Goal: Communication & Community: Answer question/provide support

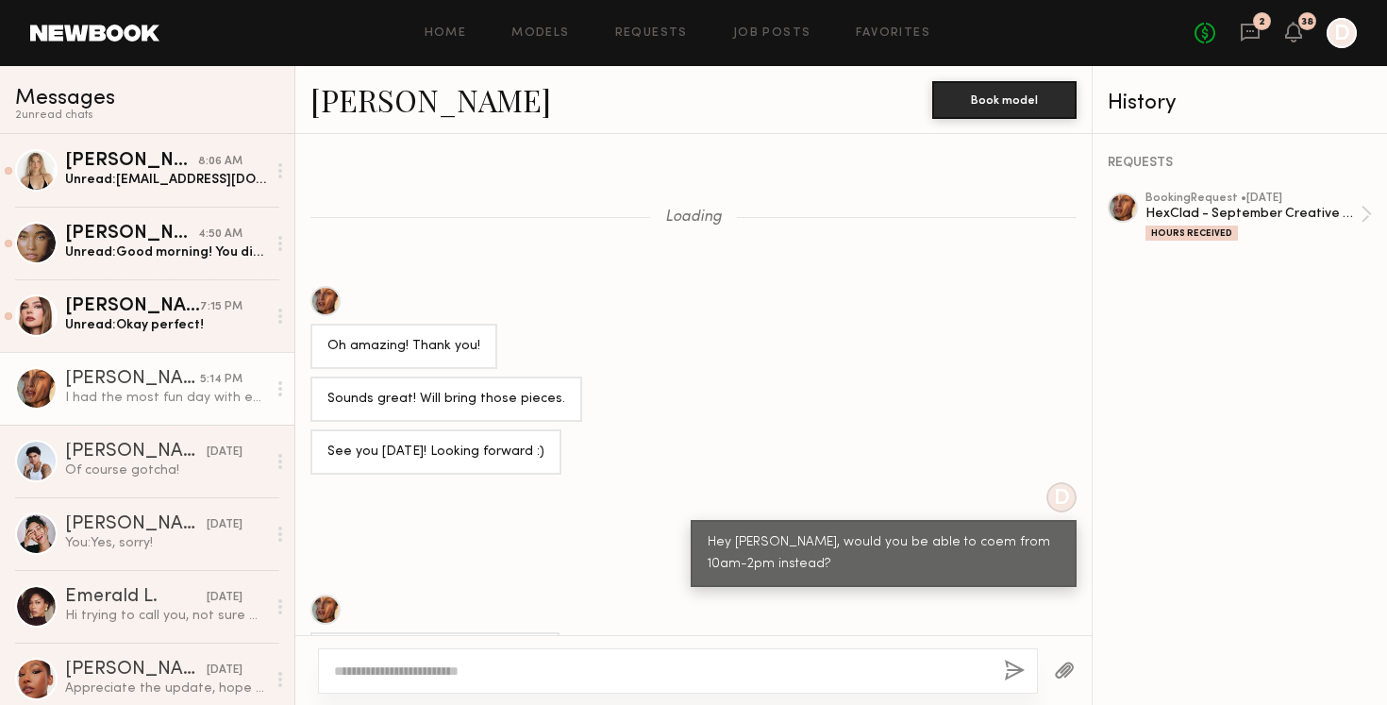
scroll to position [869, 0]
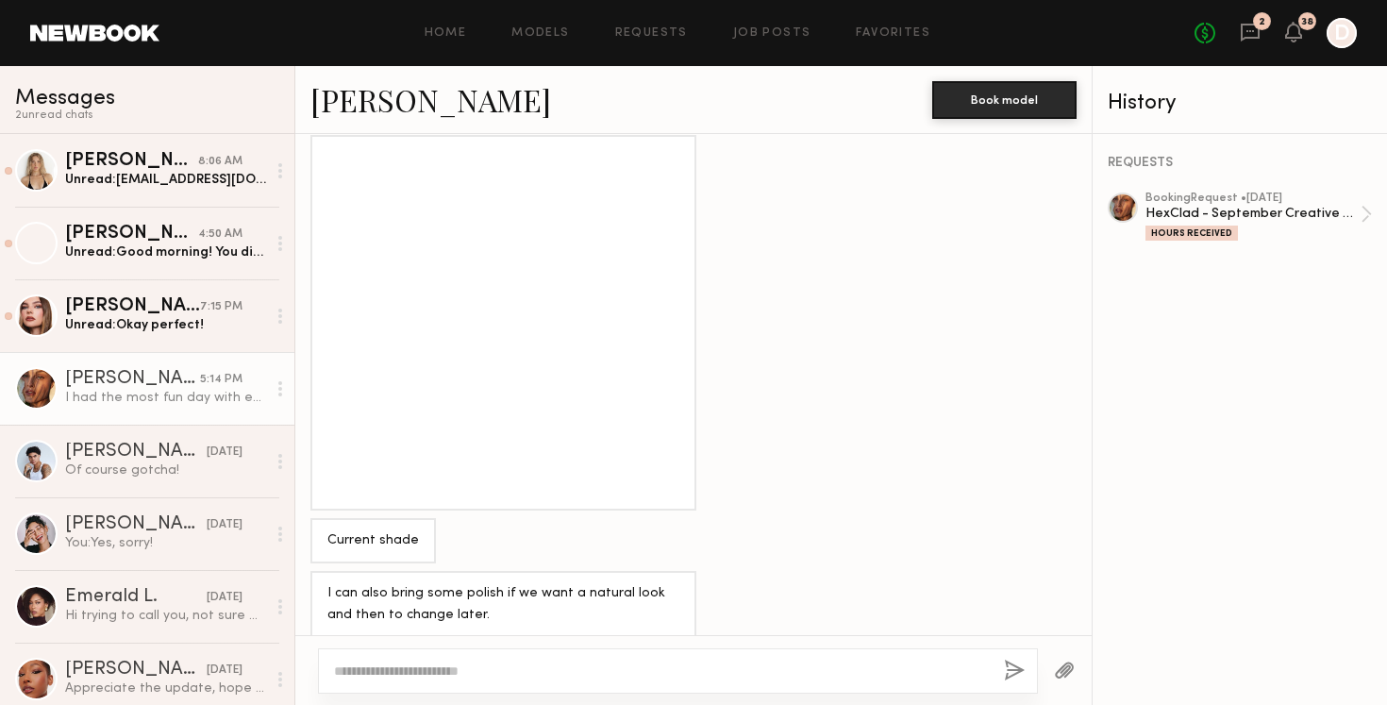
scroll to position [3272, 0]
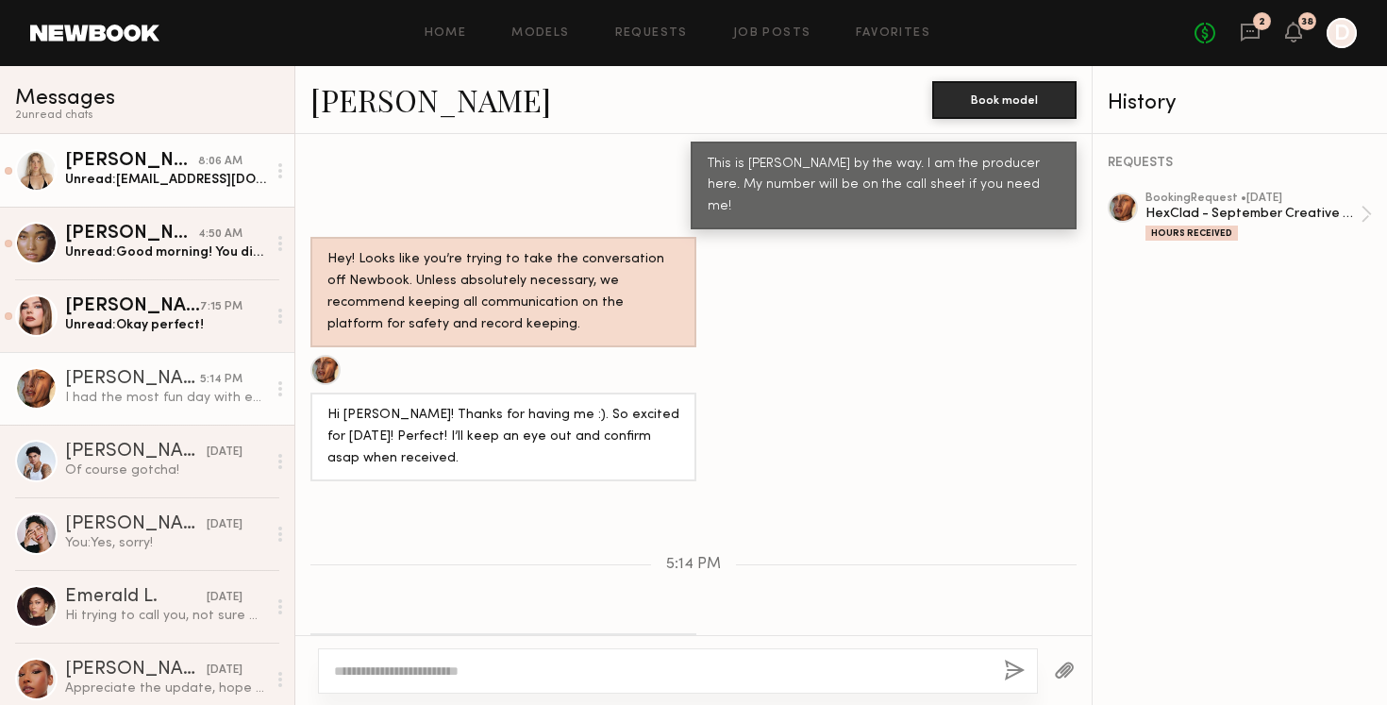
click at [170, 176] on div "Unread: Brynn.rumfallo@gmail.com :)" at bounding box center [165, 180] width 201 height 18
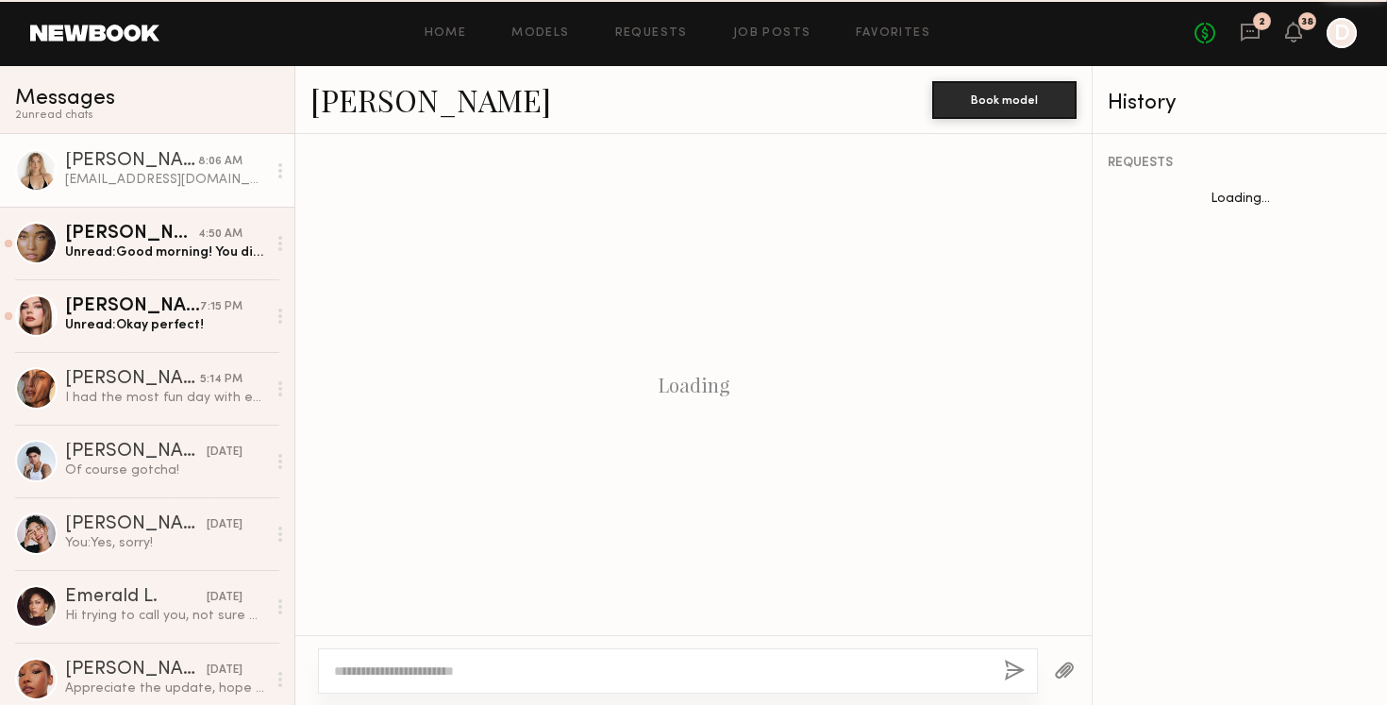
scroll to position [2073, 0]
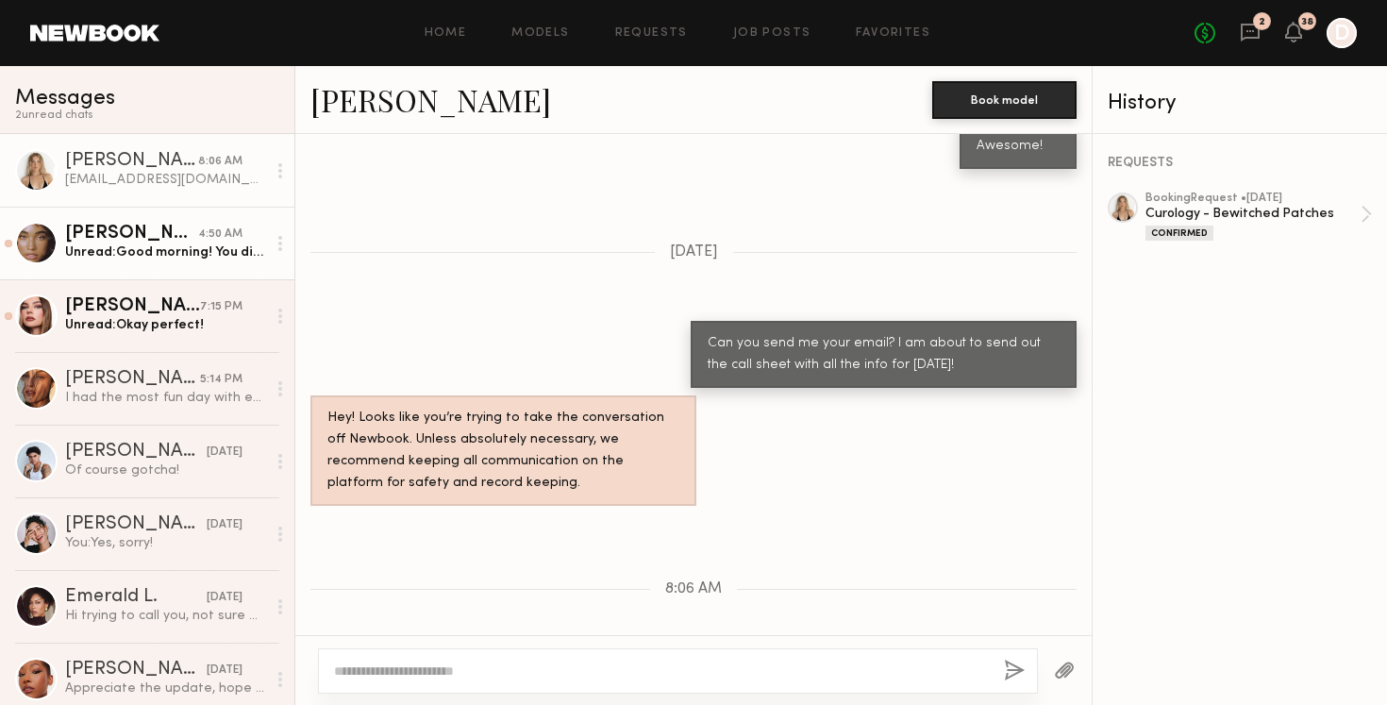
click at [184, 268] on link "Gabriella F. 4:50 AM Unread: Good morning! You didn’t put the address in the bo…" at bounding box center [147, 243] width 294 height 73
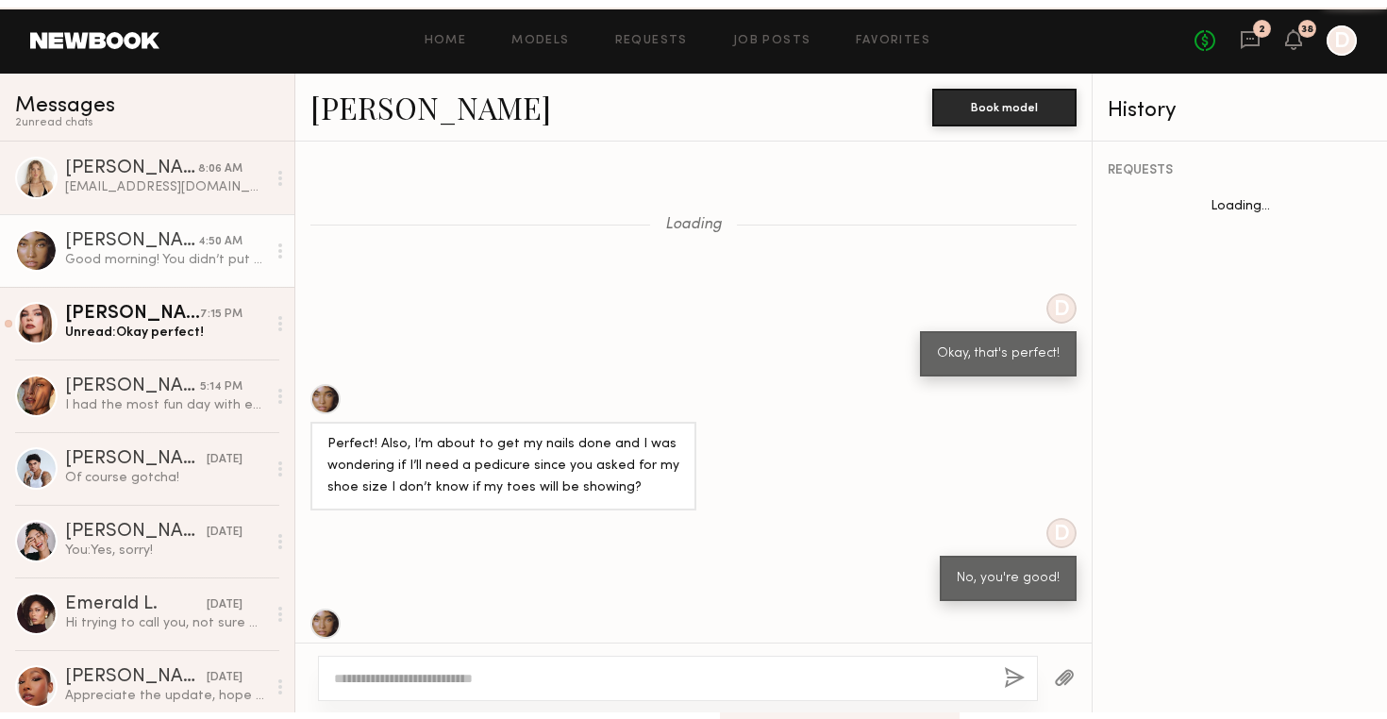
scroll to position [1078, 0]
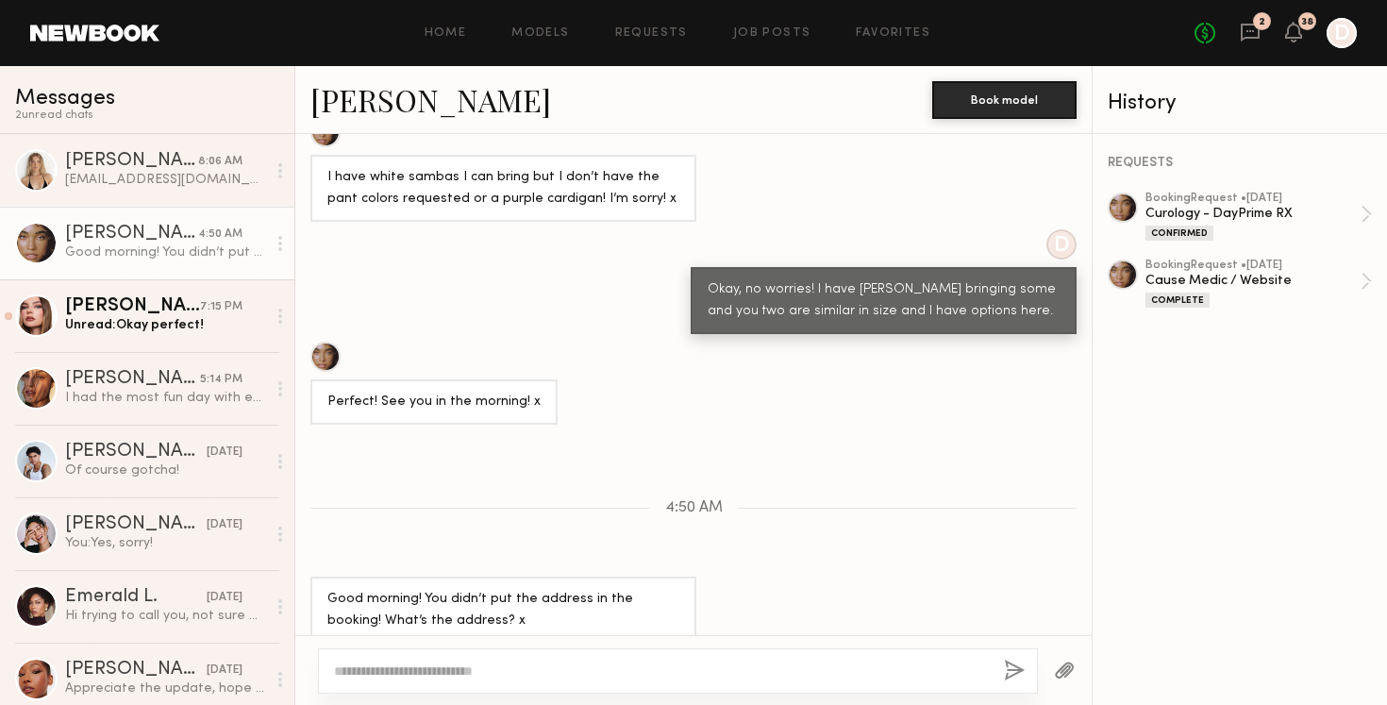
click at [412, 678] on textarea at bounding box center [661, 670] width 655 height 19
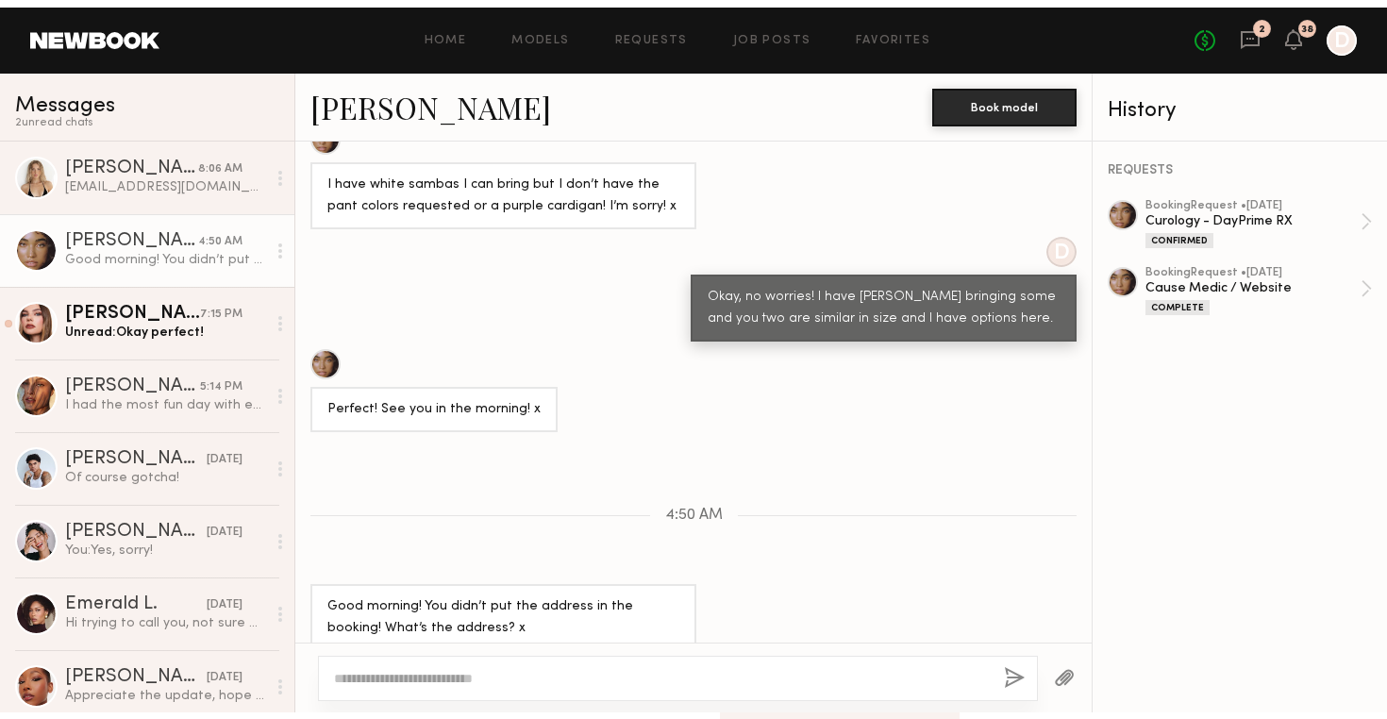
scroll to position [1064, 0]
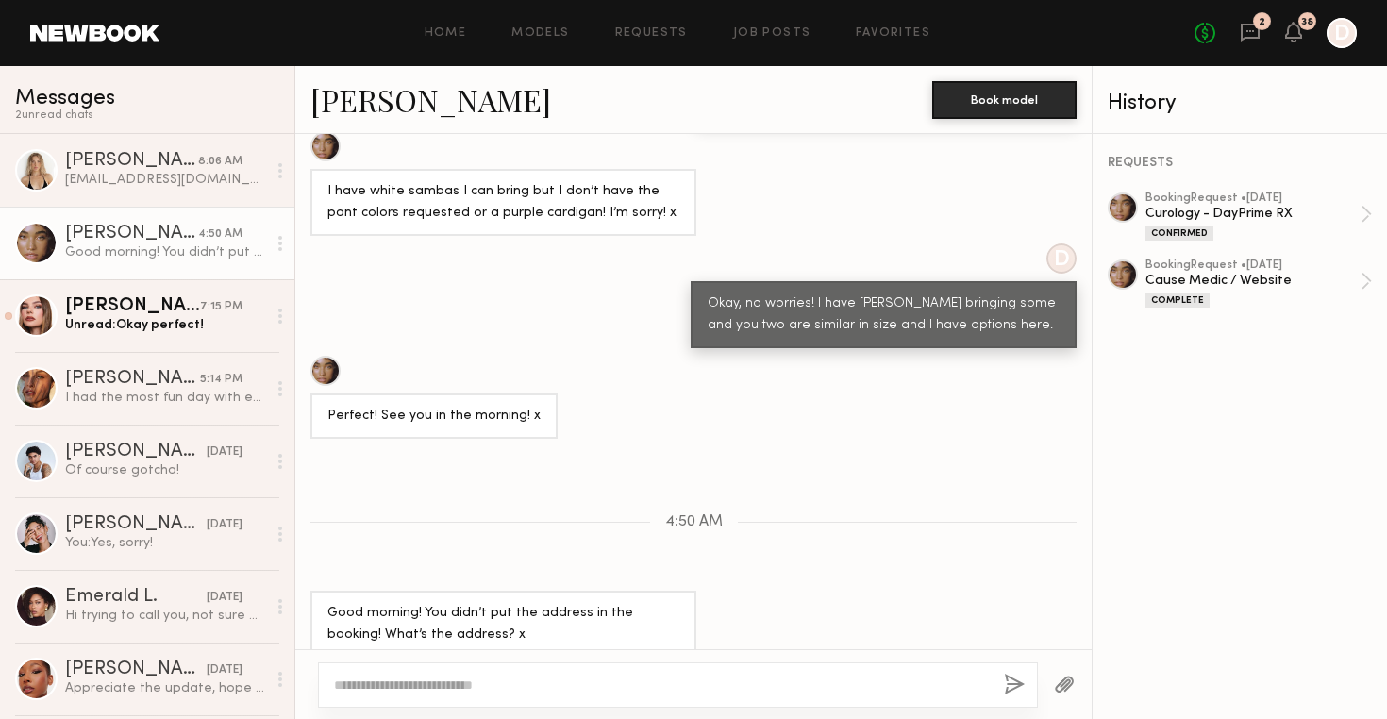
click at [499, 686] on textarea at bounding box center [661, 684] width 655 height 19
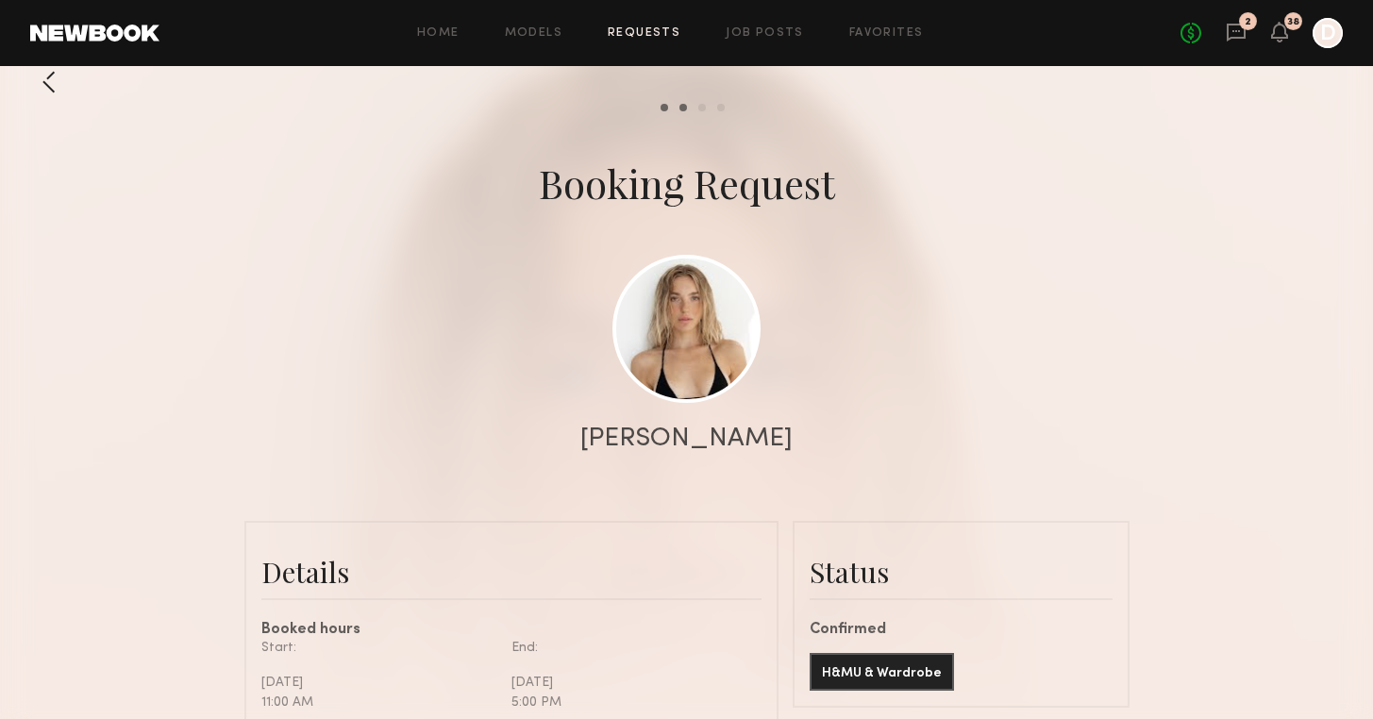
scroll to position [53, 0]
